Goal: Task Accomplishment & Management: Complete application form

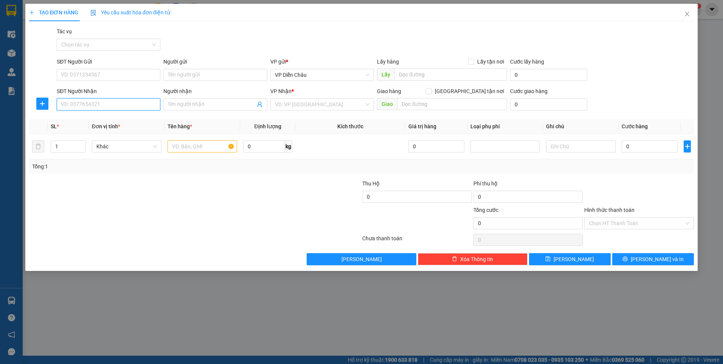
drag, startPoint x: 92, startPoint y: 104, endPoint x: 95, endPoint y: 101, distance: 4.0
click at [93, 104] on input "SĐT Người Nhận" at bounding box center [109, 104] width 104 height 12
type input "0903"
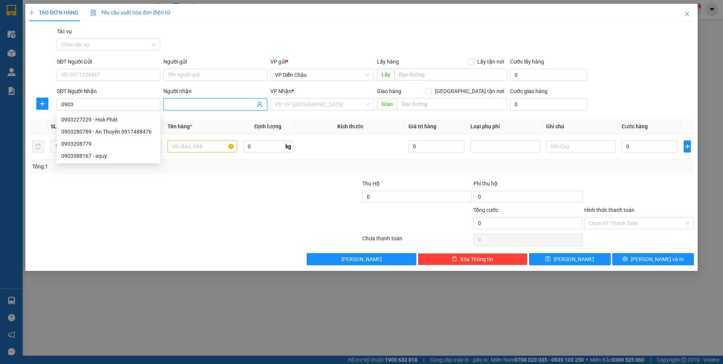
click at [218, 106] on input "Người nhận" at bounding box center [211, 104] width 87 height 8
click at [109, 105] on input "0903" at bounding box center [109, 104] width 104 height 12
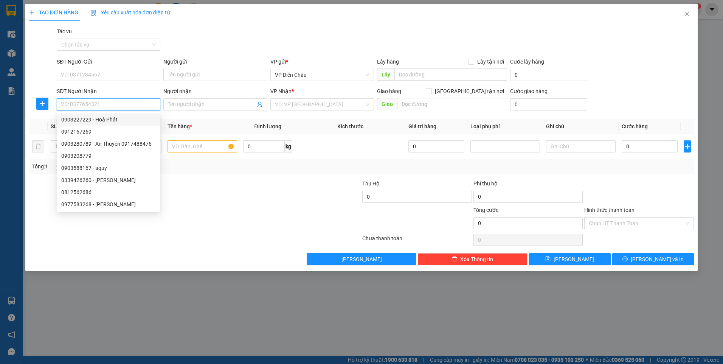
click at [122, 107] on input "SĐT Người Nhận" at bounding box center [109, 104] width 104 height 12
type input "09"
click at [183, 106] on input "Người nhận" at bounding box center [211, 104] width 87 height 8
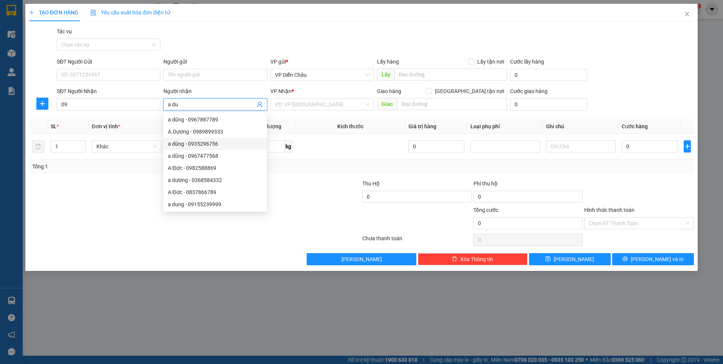
type input "a duc"
click at [204, 205] on div "a duc - 0979341010" at bounding box center [215, 204] width 94 height 8
type input "0979341010"
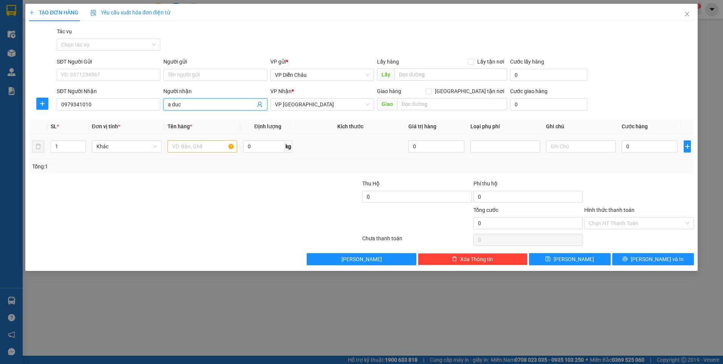
type input "a duc"
click at [190, 147] on input "text" at bounding box center [202, 146] width 70 height 12
type input "ct"
click at [648, 147] on input "0" at bounding box center [649, 146] width 56 height 12
click at [638, 149] on input "0" at bounding box center [649, 146] width 56 height 12
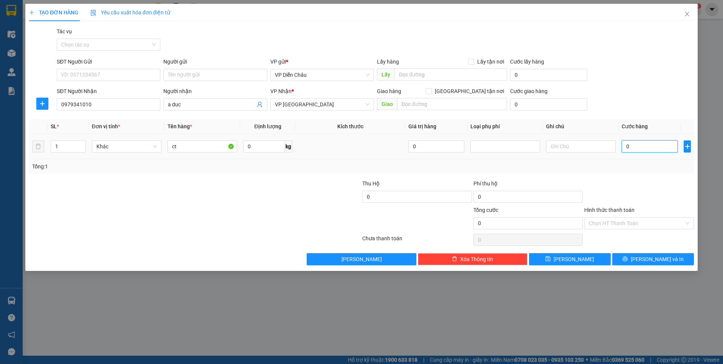
type input "05"
type input "5"
type input "050"
type input "50"
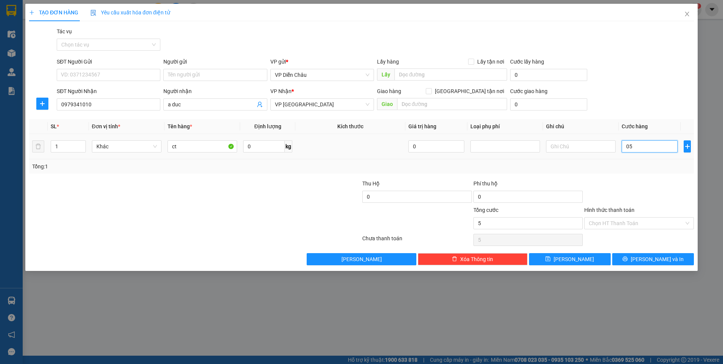
type input "50"
type input "0.500"
type input "500"
type input "05.000"
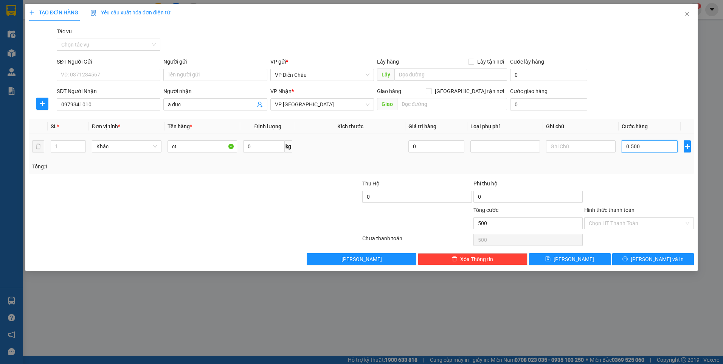
type input "5.000"
type input "050.000"
type input "50.000"
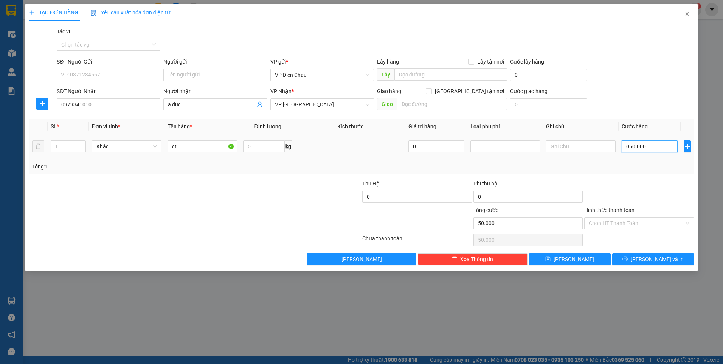
type input "0.500.000"
type input "500.000"
type input "050.000"
type input "50.000"
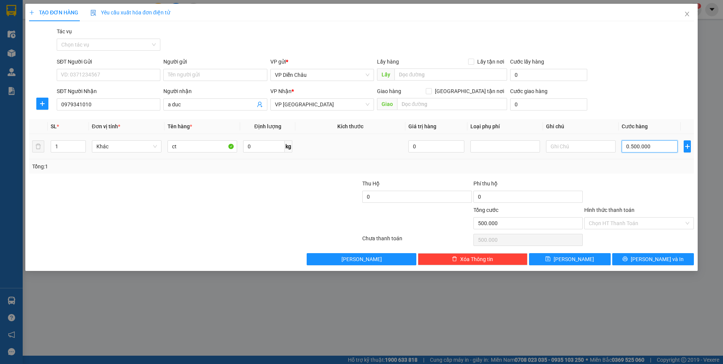
type input "50.000"
click at [671, 257] on button "[PERSON_NAME] và In" at bounding box center [653, 259] width 82 height 12
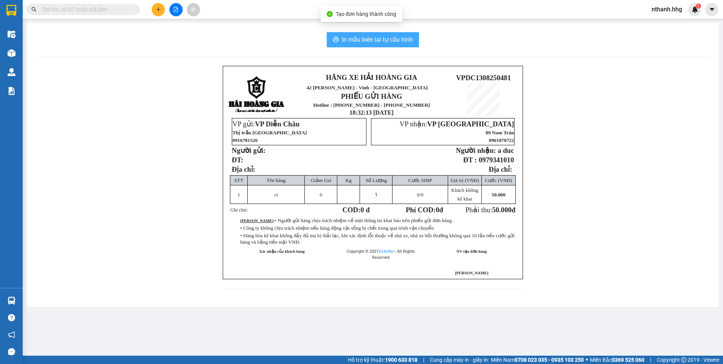
click at [381, 38] on span "In mẫu biên lai tự cấu hình" at bounding box center [377, 39] width 71 height 9
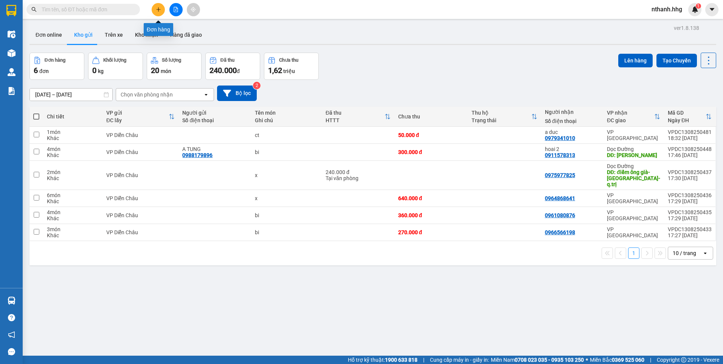
click at [159, 12] on icon "plus" at bounding box center [158, 9] width 5 height 5
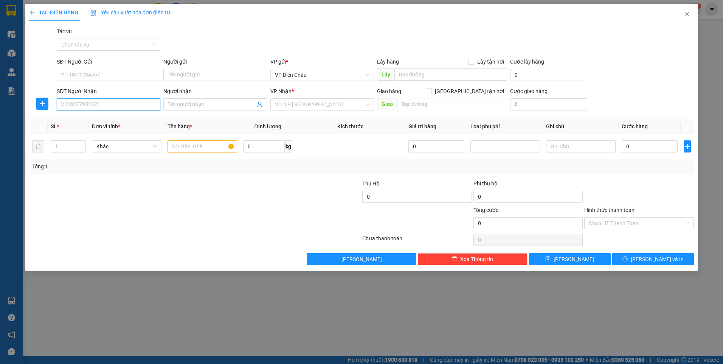
click at [112, 105] on input "SĐT Người Nhận" at bounding box center [109, 104] width 104 height 12
click at [90, 118] on div "0785027828" at bounding box center [108, 119] width 94 height 8
type input "0785027828"
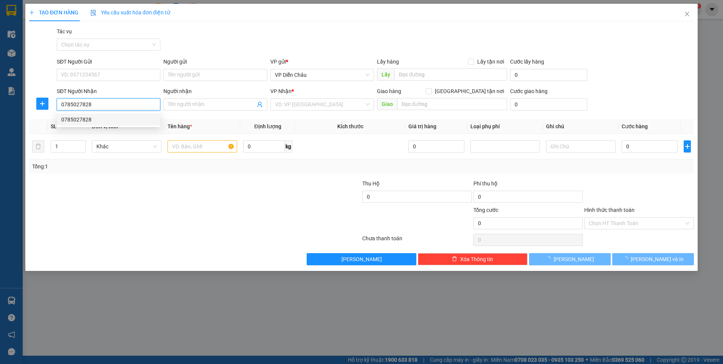
type input "huế"
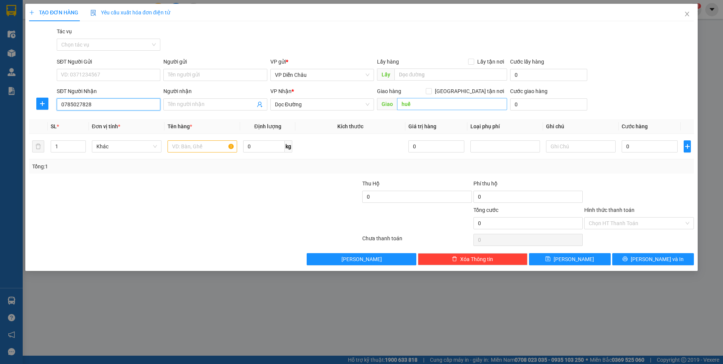
type input "0785027828"
click at [400, 102] on input "huế" at bounding box center [452, 104] width 110 height 12
click at [416, 102] on input "d" at bounding box center [452, 104] width 110 height 12
type input "đường tránh huế"
click at [198, 144] on input "text" at bounding box center [202, 146] width 70 height 12
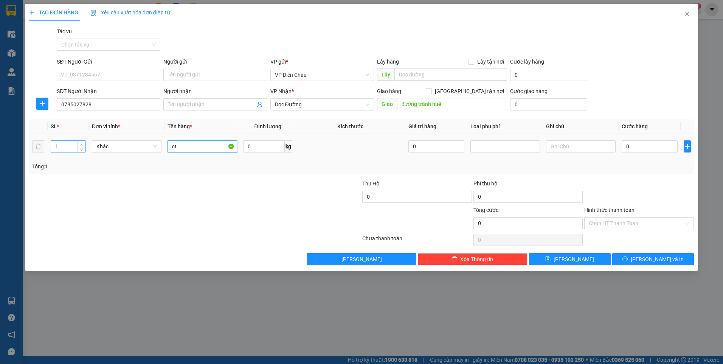
type input "ct"
type input "2"
drag, startPoint x: 82, startPoint y: 144, endPoint x: 128, endPoint y: 140, distance: 45.9
click at [82, 144] on icon "up" at bounding box center [81, 143] width 3 height 3
click at [655, 149] on input "0" at bounding box center [649, 146] width 56 height 12
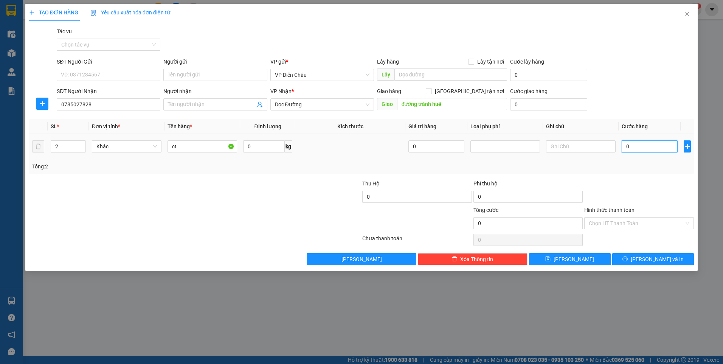
click at [642, 144] on input "0" at bounding box center [649, 146] width 56 height 12
type input "1"
type input "17"
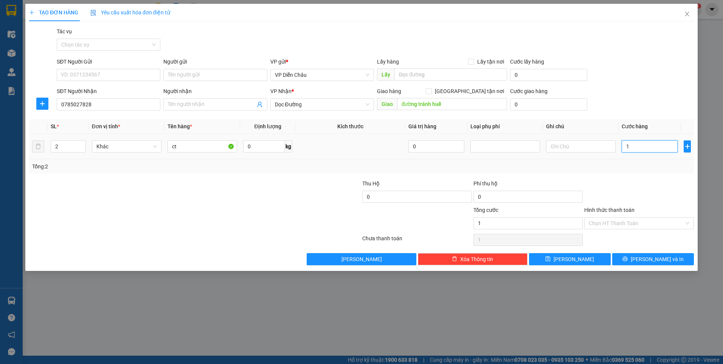
type input "17"
type input "170"
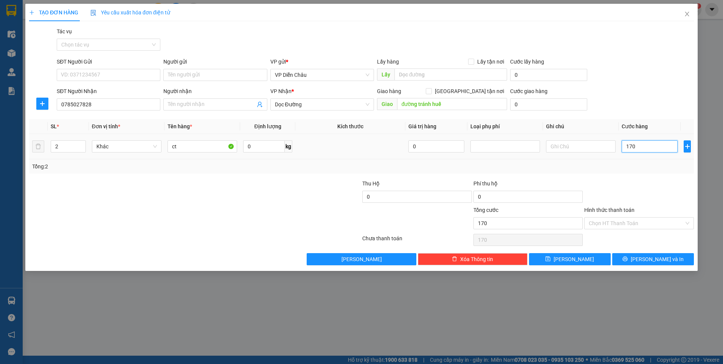
type input "1.700"
type input "17.000"
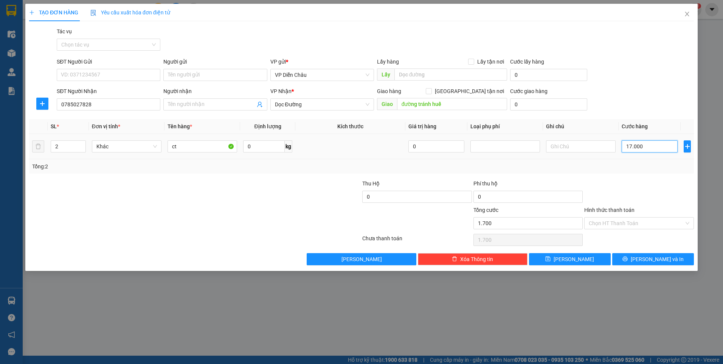
type input "17.000"
type input "170.000"
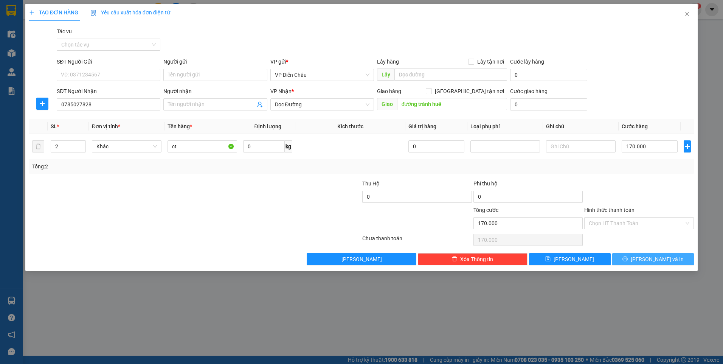
click at [642, 256] on button "[PERSON_NAME] và In" at bounding box center [653, 259] width 82 height 12
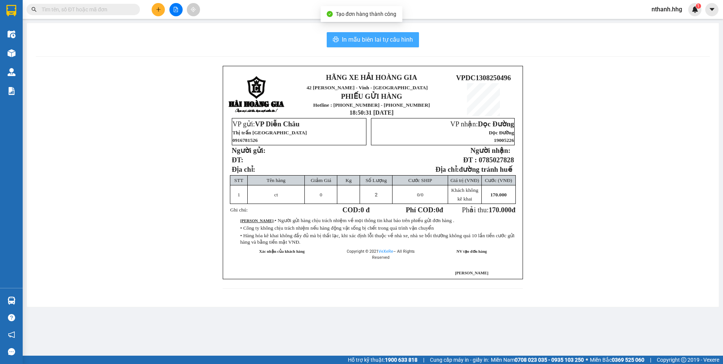
click at [390, 37] on span "In mẫu biên lai tự cấu hình" at bounding box center [377, 39] width 71 height 9
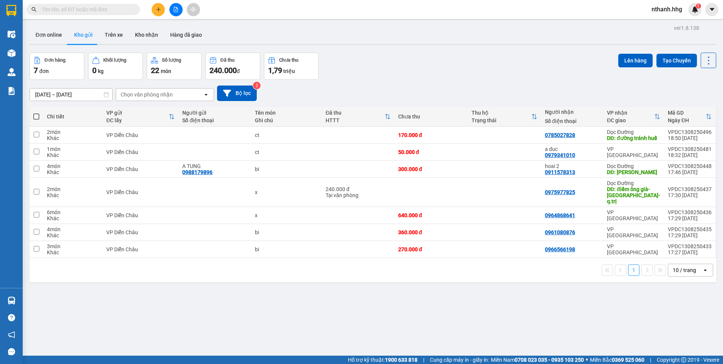
click at [156, 12] on button at bounding box center [158, 9] width 13 height 13
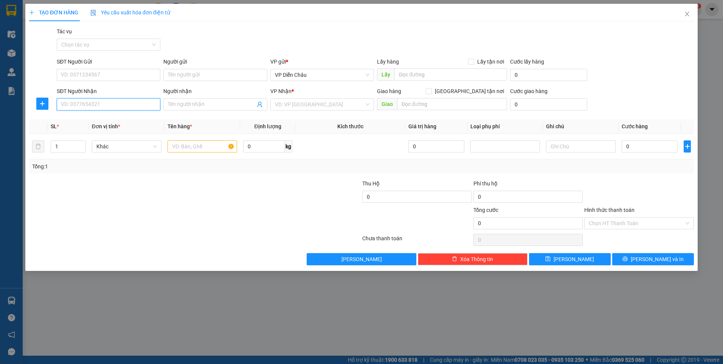
click at [87, 102] on input "SĐT Người Nhận" at bounding box center [109, 104] width 104 height 12
click at [81, 121] on div "0934874416" at bounding box center [108, 119] width 94 height 8
type input "0934874416"
click at [196, 145] on input "text" at bounding box center [202, 146] width 70 height 12
type input "x"
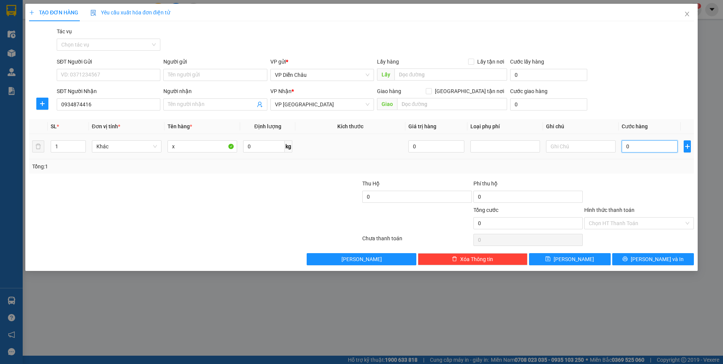
click at [641, 144] on input "0" at bounding box center [649, 146] width 56 height 12
type input "1"
type input "10"
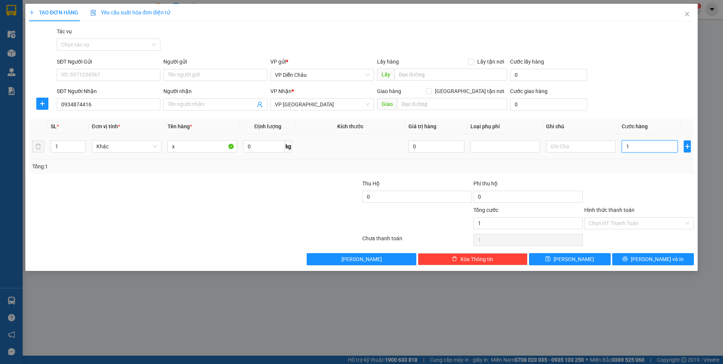
type input "10"
type input "100"
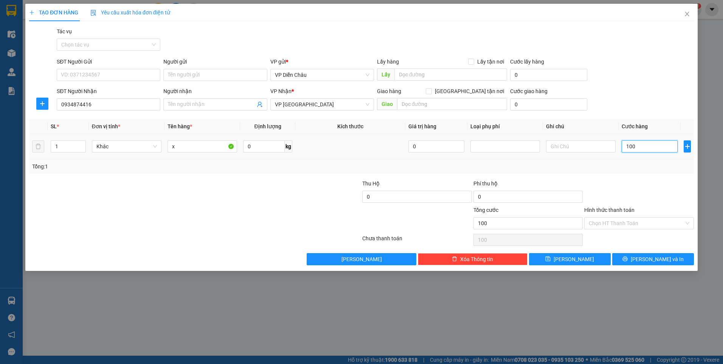
type input "1.000"
type input "10.000"
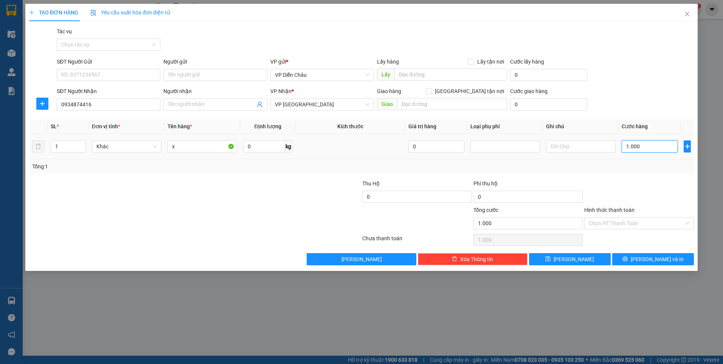
type input "10.000"
type input "100.000"
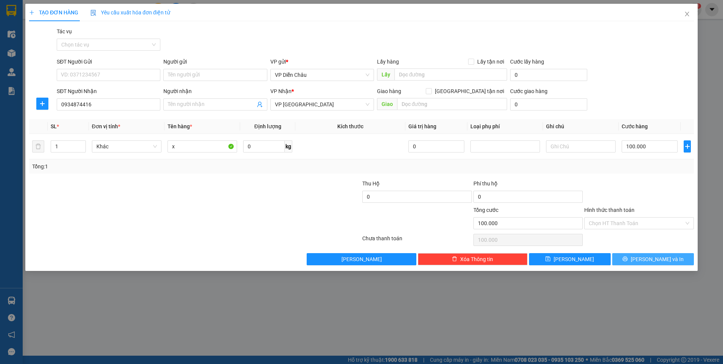
click at [661, 259] on span "[PERSON_NAME] và In" at bounding box center [656, 259] width 53 height 8
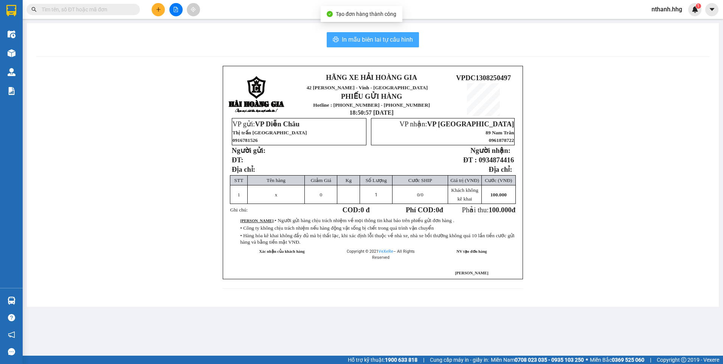
click at [391, 40] on span "In mẫu biên lai tự cấu hình" at bounding box center [377, 39] width 71 height 9
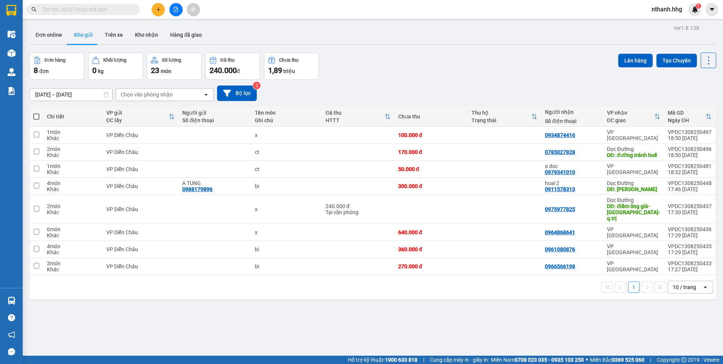
scroll to position [50, 0]
